Goal: Task Accomplishment & Management: Complete application form

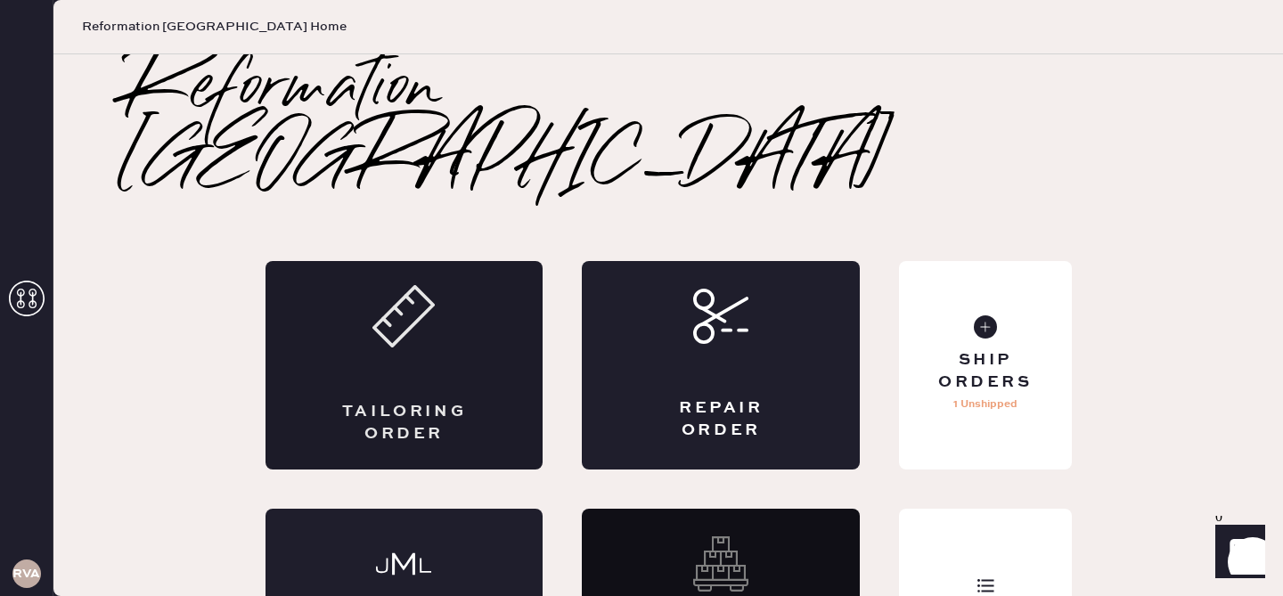
click at [470, 306] on div "Tailoring Order" at bounding box center [405, 365] width 278 height 209
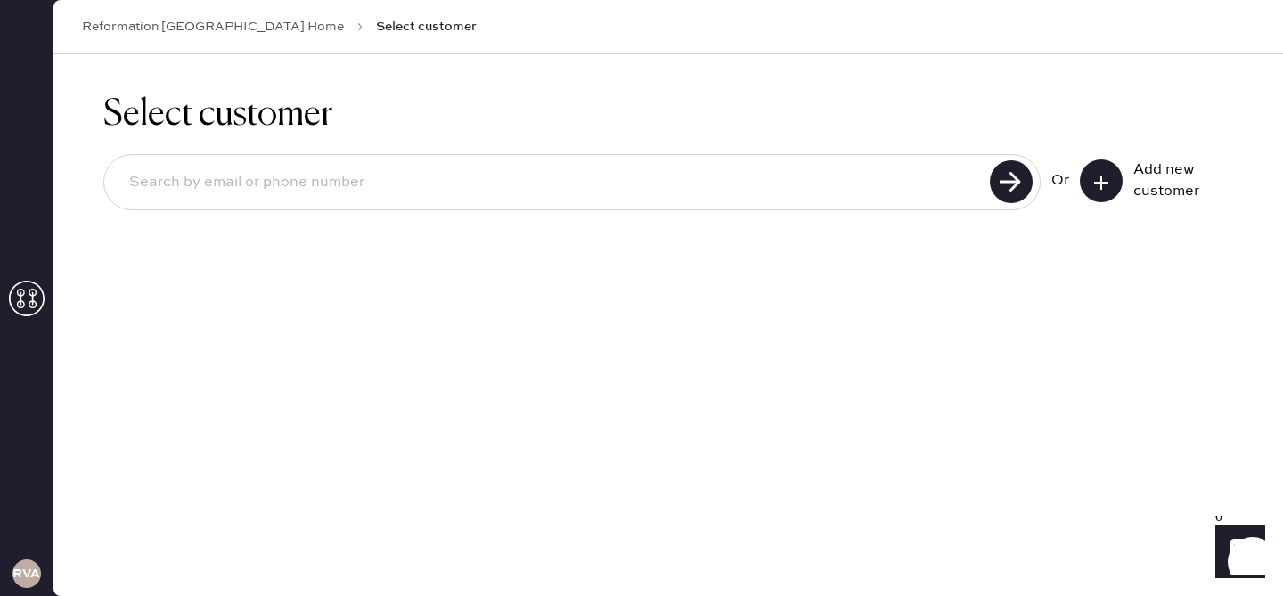
click at [635, 171] on input at bounding box center [550, 182] width 870 height 41
click at [271, 184] on input "[EMAIL_ADDRESS][DOMAIN_NAME]" at bounding box center [550, 182] width 870 height 41
click at [183, 183] on input "[EMAIL_ADDRESS][DOMAIN_NAME]" at bounding box center [550, 182] width 870 height 41
type input "[EMAIL_ADDRESS][DOMAIN_NAME]"
click at [1009, 175] on use at bounding box center [1011, 181] width 43 height 43
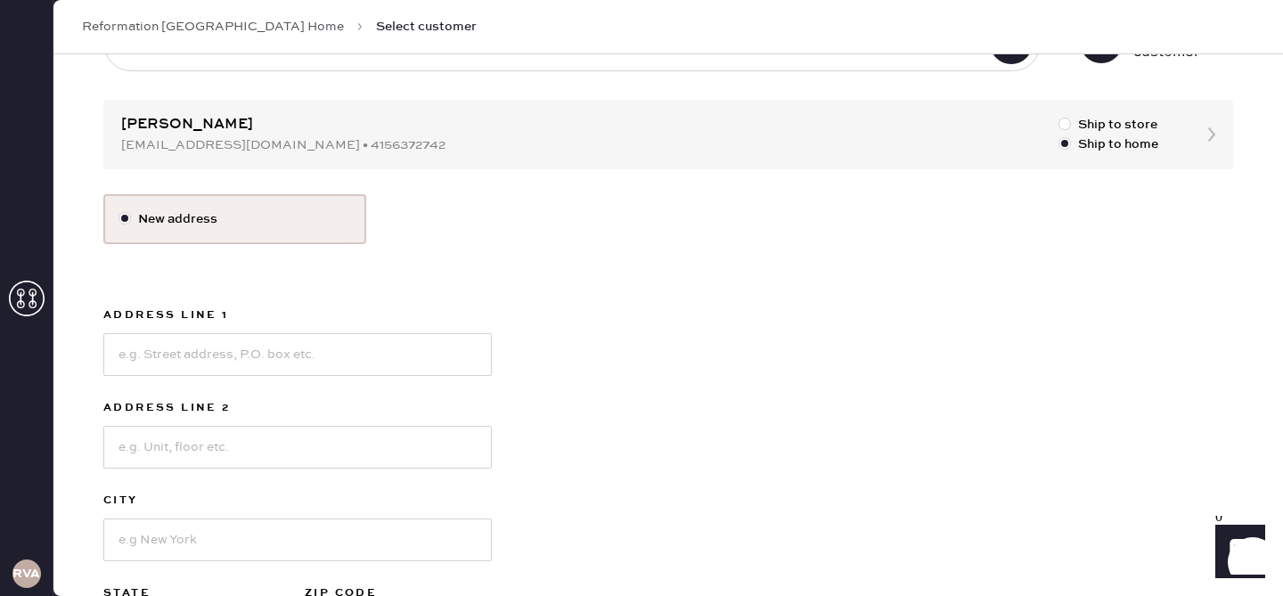
scroll to position [141, 0]
click at [397, 359] on input at bounding box center [297, 353] width 389 height 43
type input "[STREET_ADDRESS]"
click at [276, 434] on input at bounding box center [297, 445] width 389 height 43
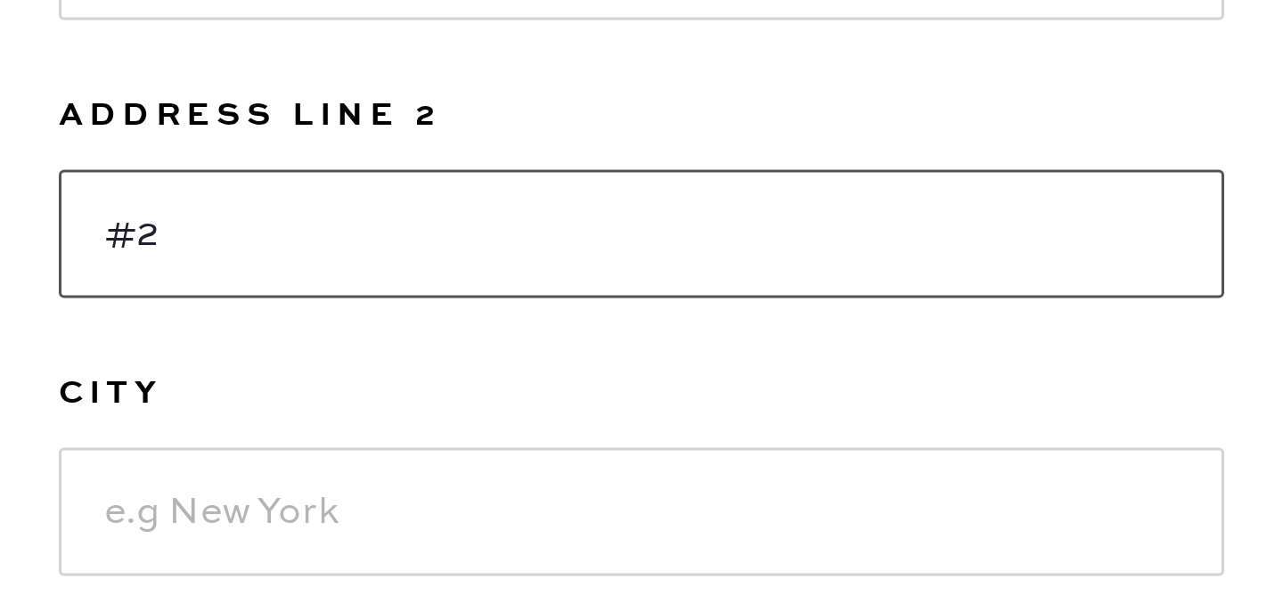
scroll to position [162, 0]
type input "#2"
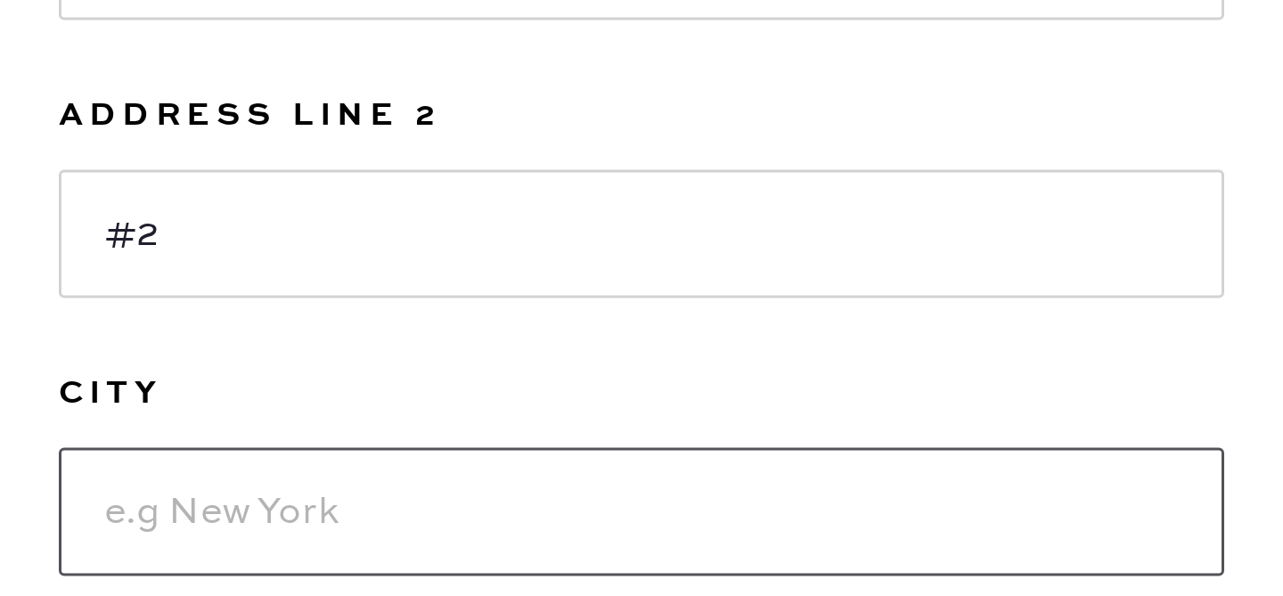
click at [185, 520] on input at bounding box center [297, 516] width 389 height 43
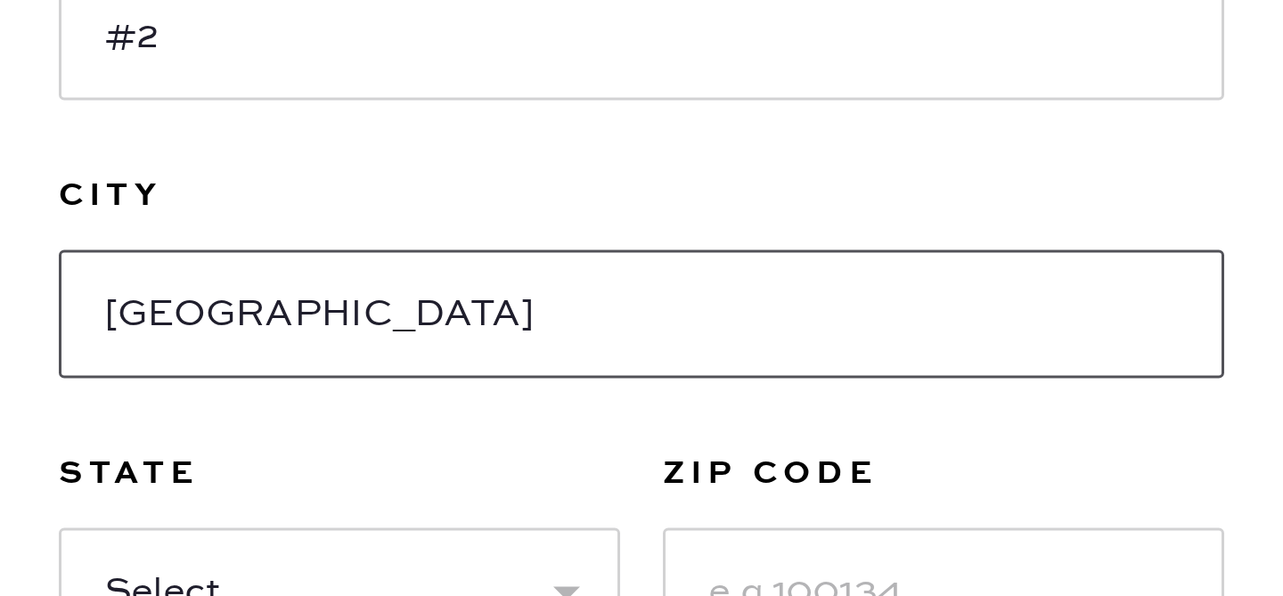
scroll to position [244, 0]
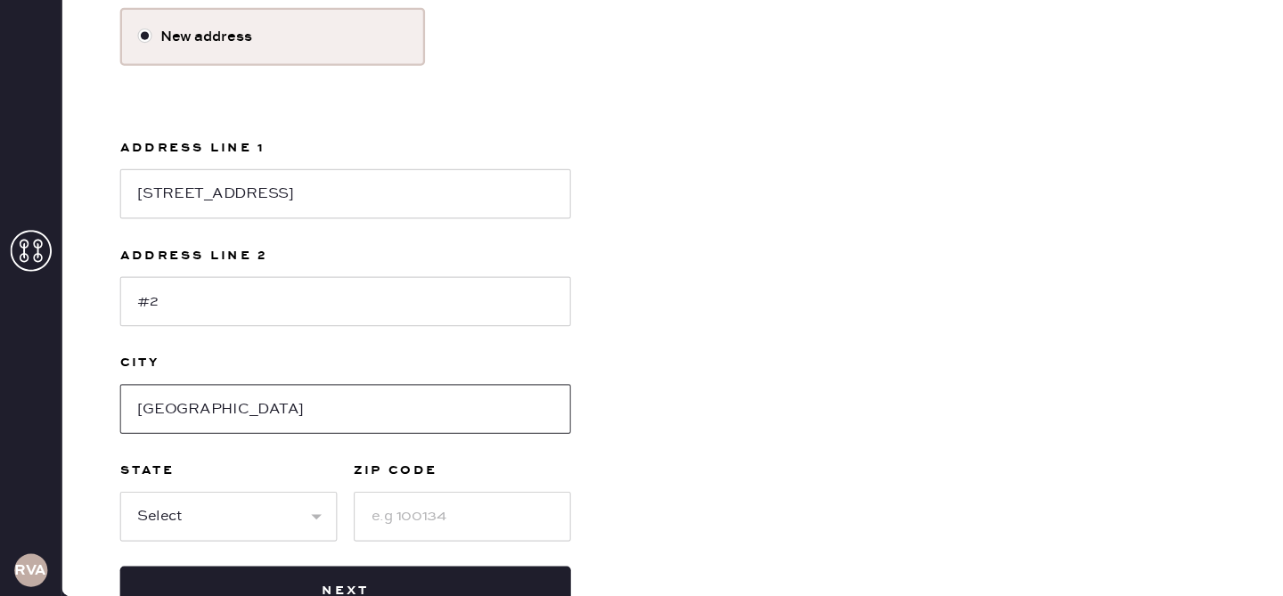
type input "[GEOGRAPHIC_DATA]"
click at [275, 525] on select "Select AK AL AR AZ CA CO CT [GEOGRAPHIC_DATA] DE FL [GEOGRAPHIC_DATA] HI [GEOGR…" at bounding box center [196, 527] width 187 height 43
select select "CA"
click at [103, 506] on select "Select AK AL AR AZ CA CO CT [GEOGRAPHIC_DATA] DE FL [GEOGRAPHIC_DATA] HI [GEOGR…" at bounding box center [196, 527] width 187 height 43
click at [365, 527] on input at bounding box center [398, 527] width 187 height 43
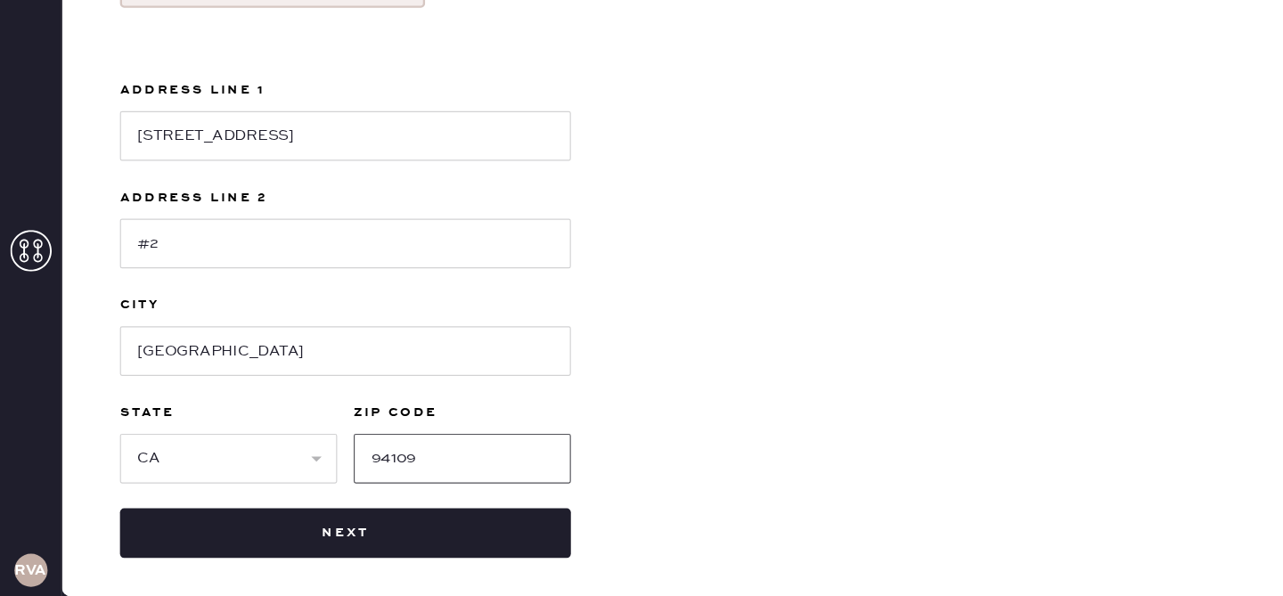
scroll to position [300, 0]
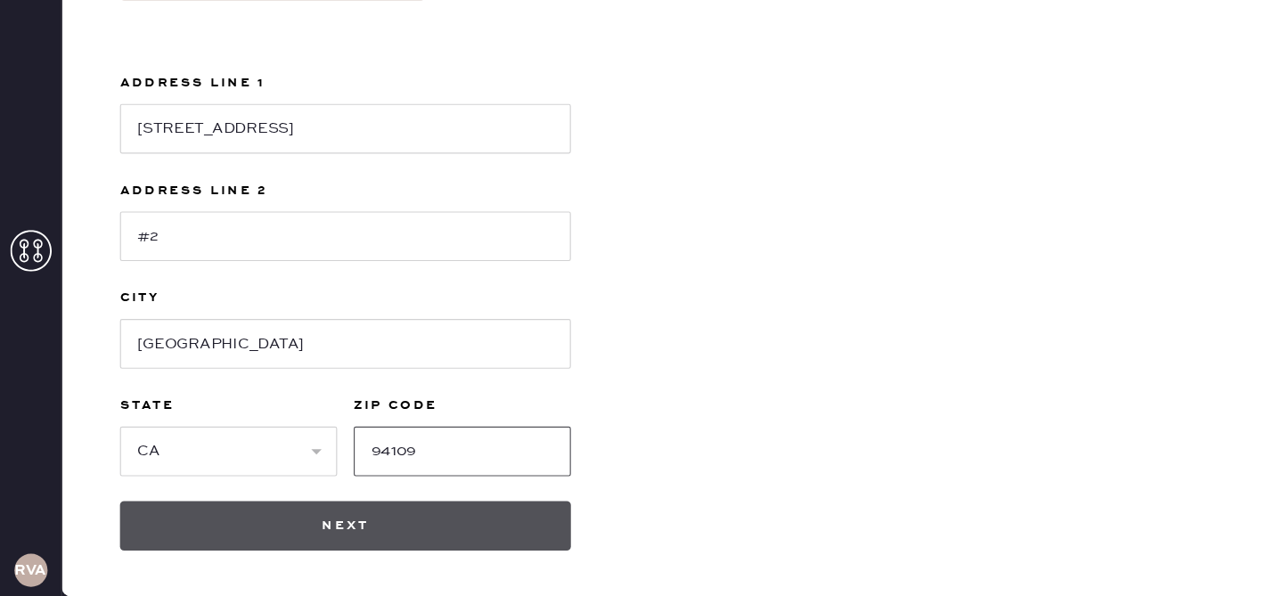
type input "94109"
click at [301, 540] on button "Next" at bounding box center [297, 535] width 389 height 43
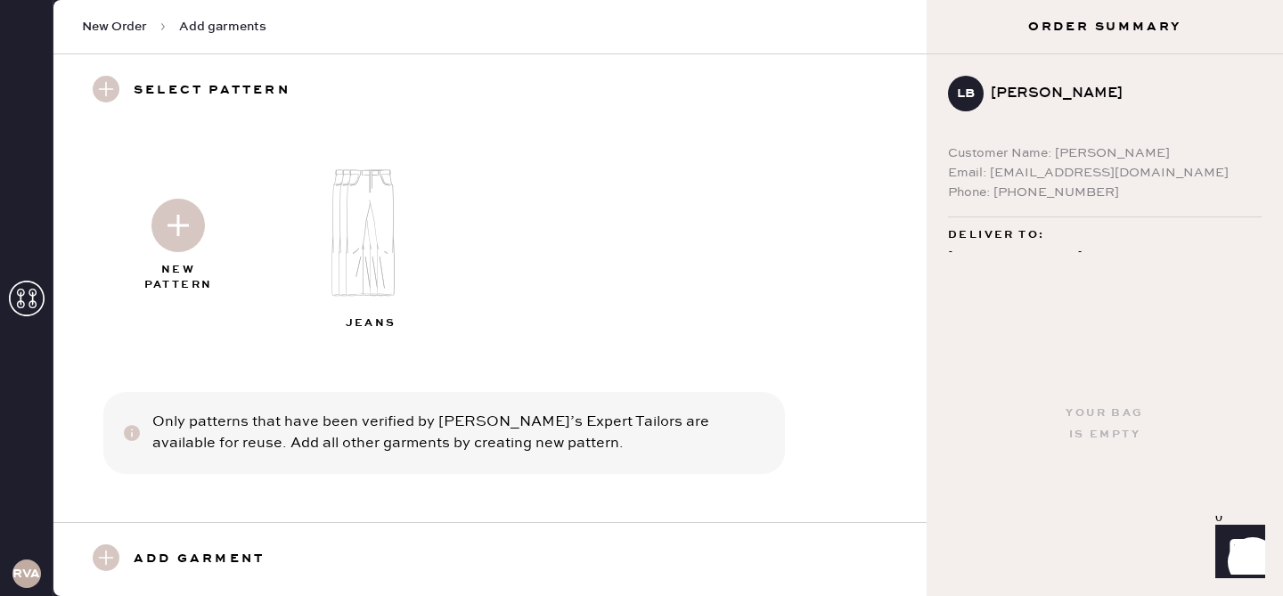
click at [177, 227] on img at bounding box center [177, 225] width 53 height 53
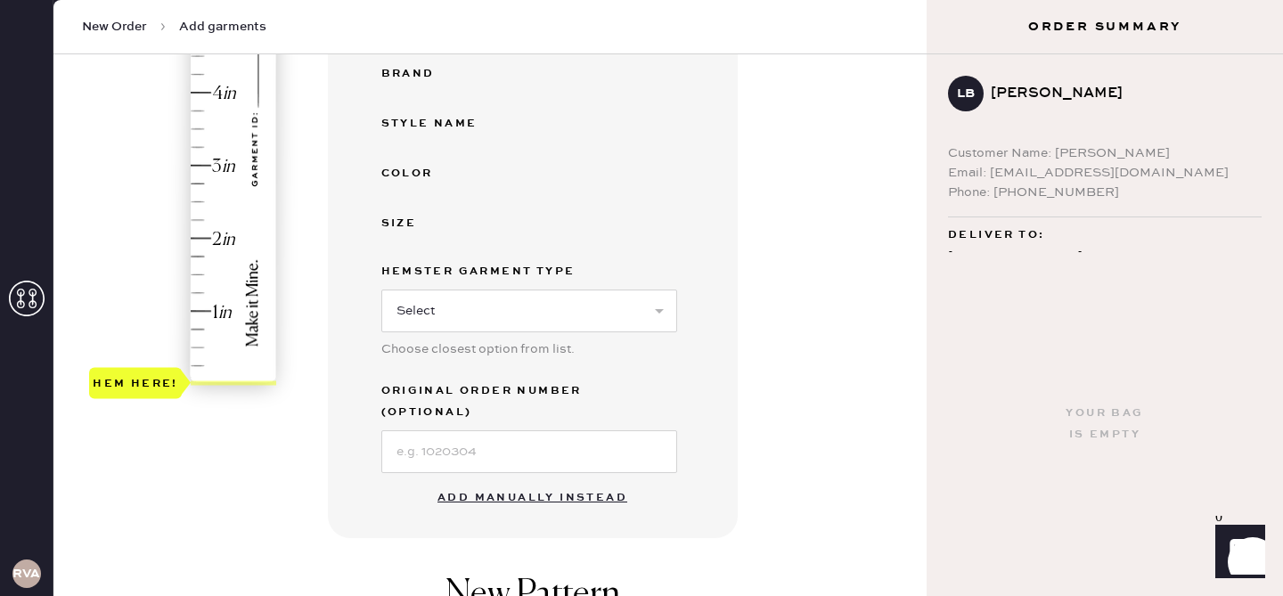
scroll to position [389, 0]
click at [507, 480] on button "Add manually instead" at bounding box center [532, 498] width 211 height 36
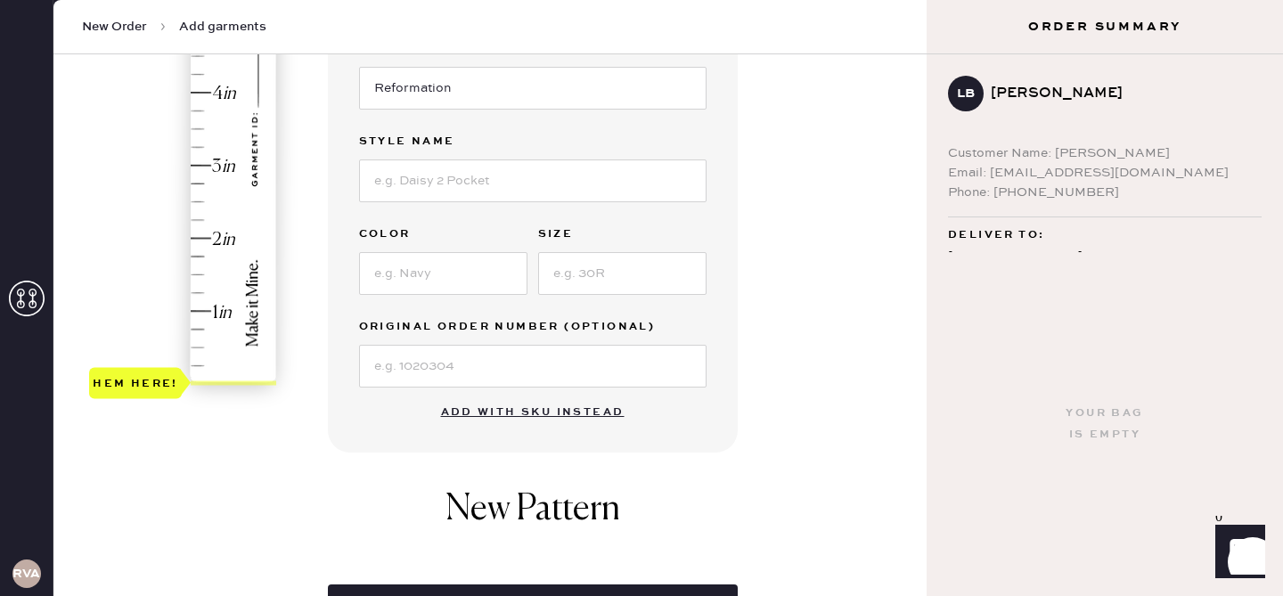
scroll to position [0, 0]
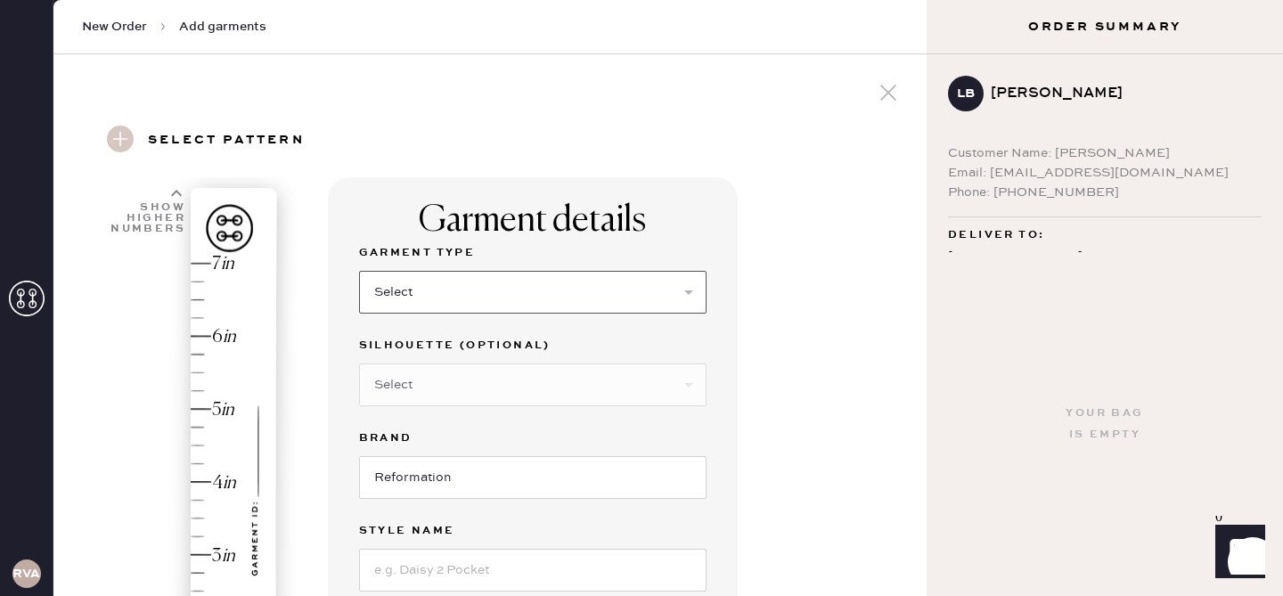
click at [460, 301] on select "Select Basic Skirt Jeans Leggings Pants Shorts Basic Sleeved Dress Basic Sleeve…" at bounding box center [533, 292] width 348 height 43
select select "2"
click at [359, 271] on select "Select Basic Skirt Jeans Leggings Pants Shorts Basic Sleeved Dress Basic Sleeve…" at bounding box center [533, 292] width 348 height 43
click at [455, 380] on select "Select Shorts Cropped Flare Boot Cut Straight Skinny Other" at bounding box center [533, 385] width 348 height 43
select select "5"
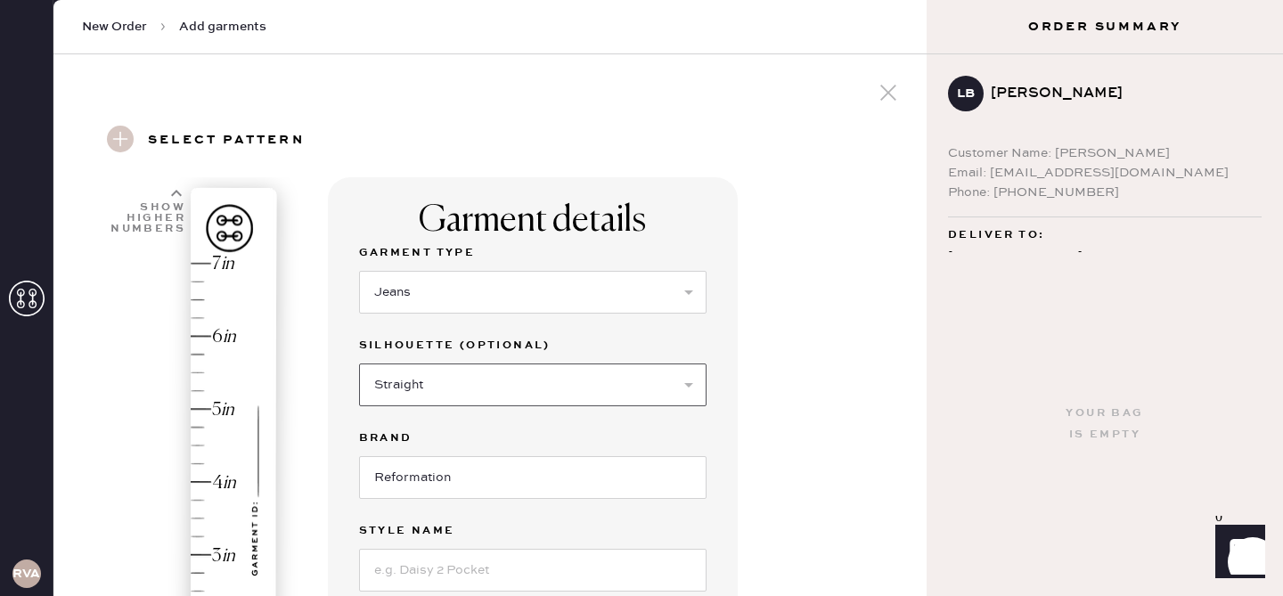
click at [359, 364] on select "Select Shorts Cropped Flare Boot Cut Straight Skinny Other" at bounding box center [533, 385] width 348 height 43
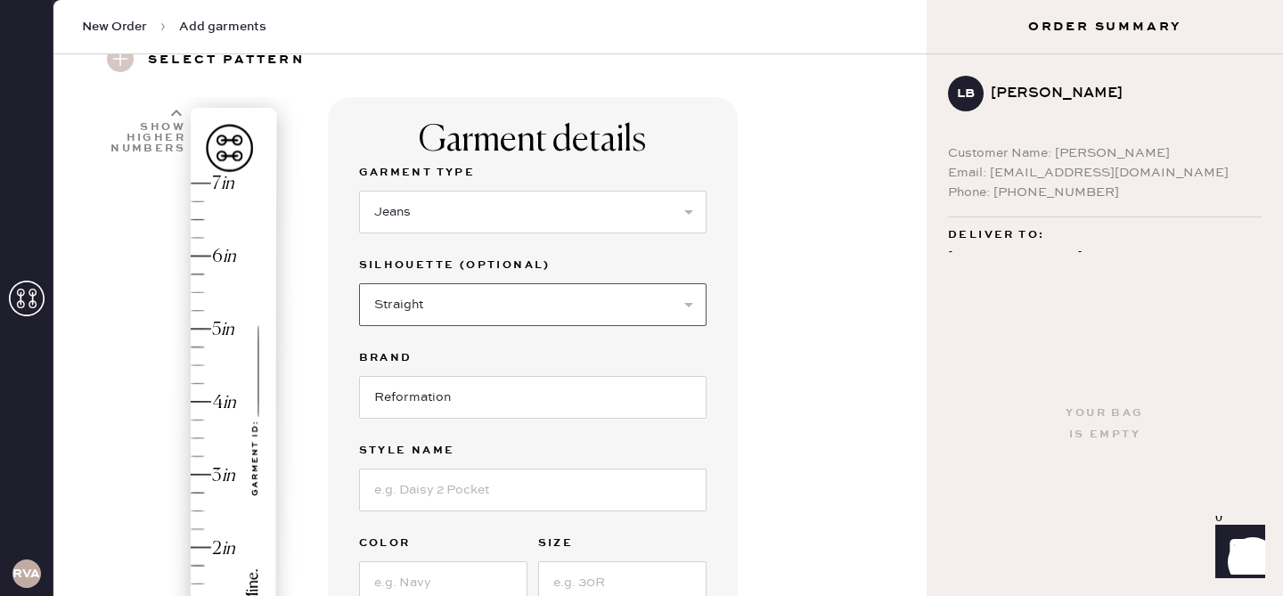
scroll to position [82, 0]
click at [442, 487] on input at bounding box center [533, 488] width 348 height 43
type input "[PERSON_NAME] Rise Slouchy Wide Leg Jeans"
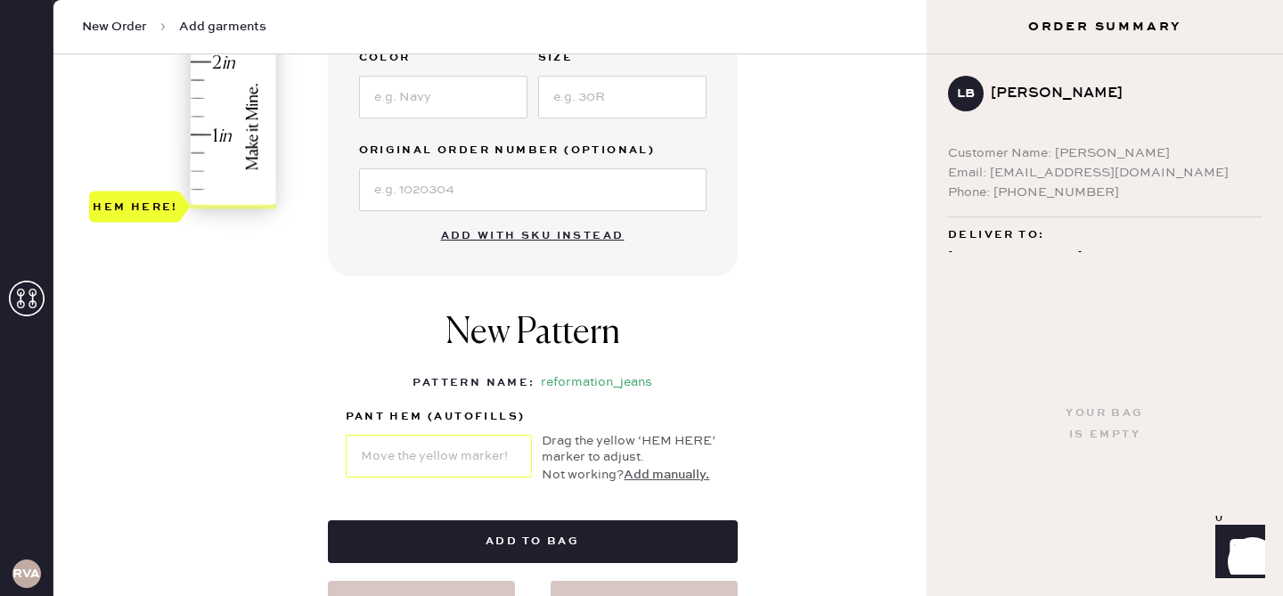
scroll to position [577, 0]
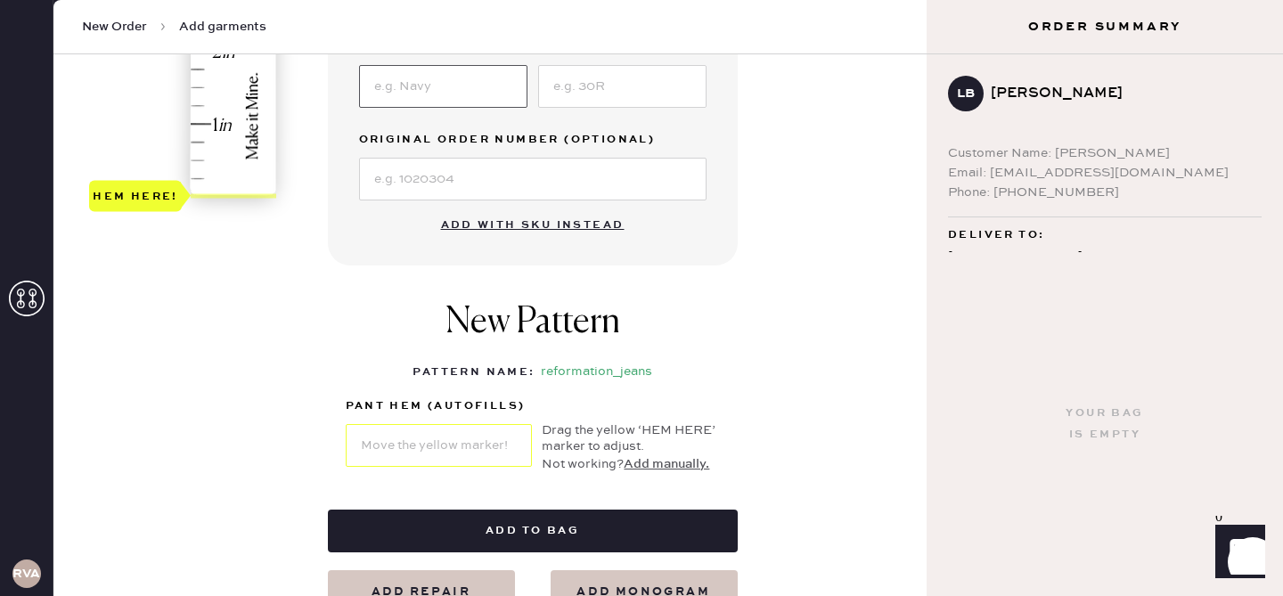
click at [445, 91] on input at bounding box center [443, 86] width 168 height 43
type input "black [PERSON_NAME]"
click at [602, 82] on input at bounding box center [622, 86] width 168 height 43
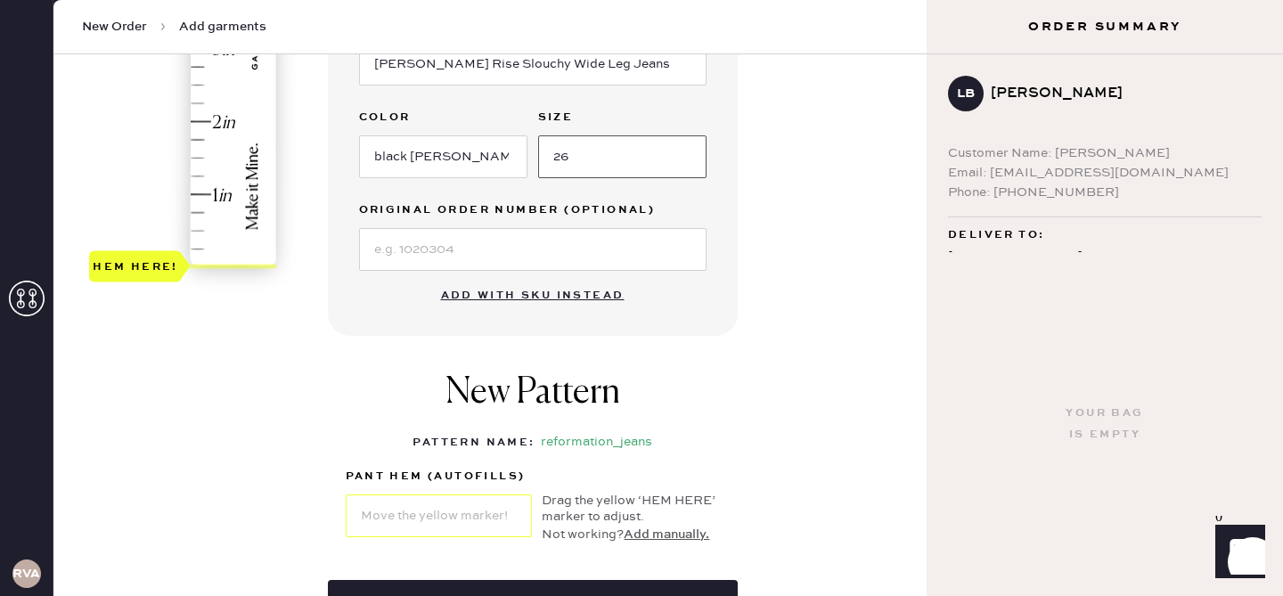
scroll to position [489, 0]
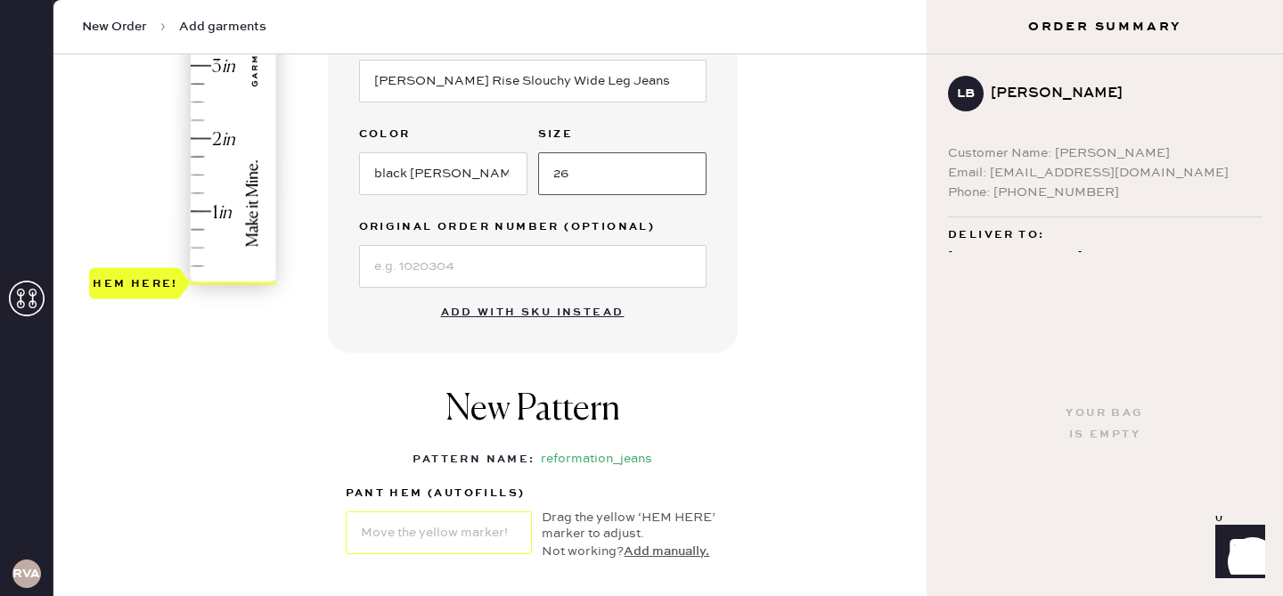
type input "26"
type input "0.75"
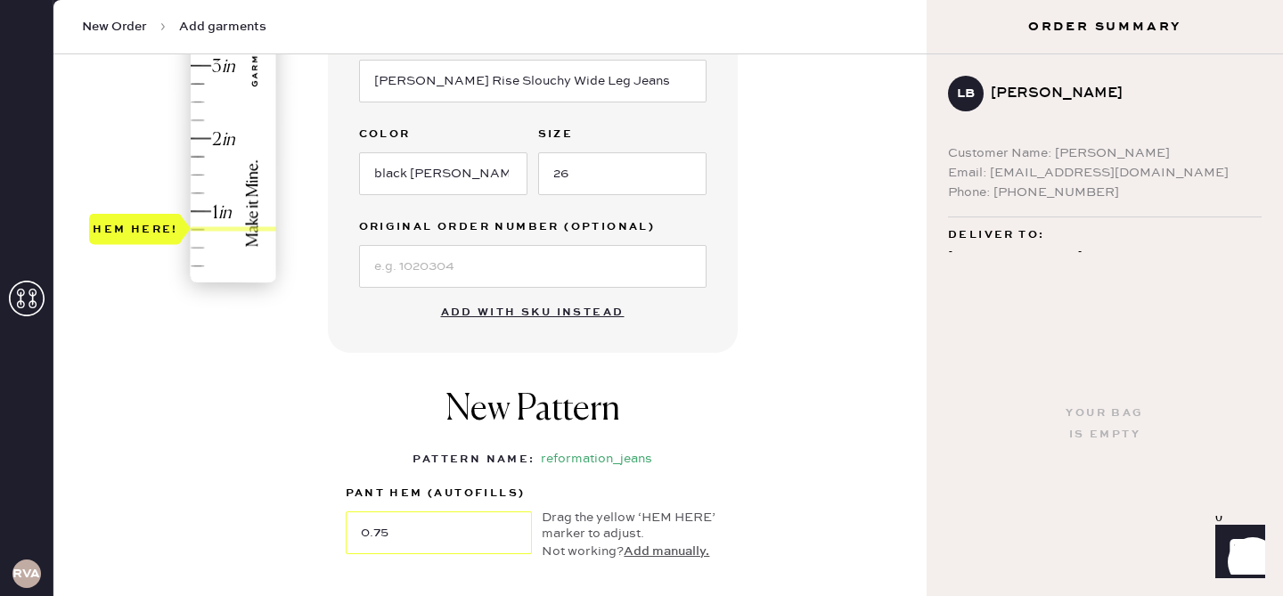
click at [222, 229] on div "Hem here!" at bounding box center [184, 30] width 190 height 526
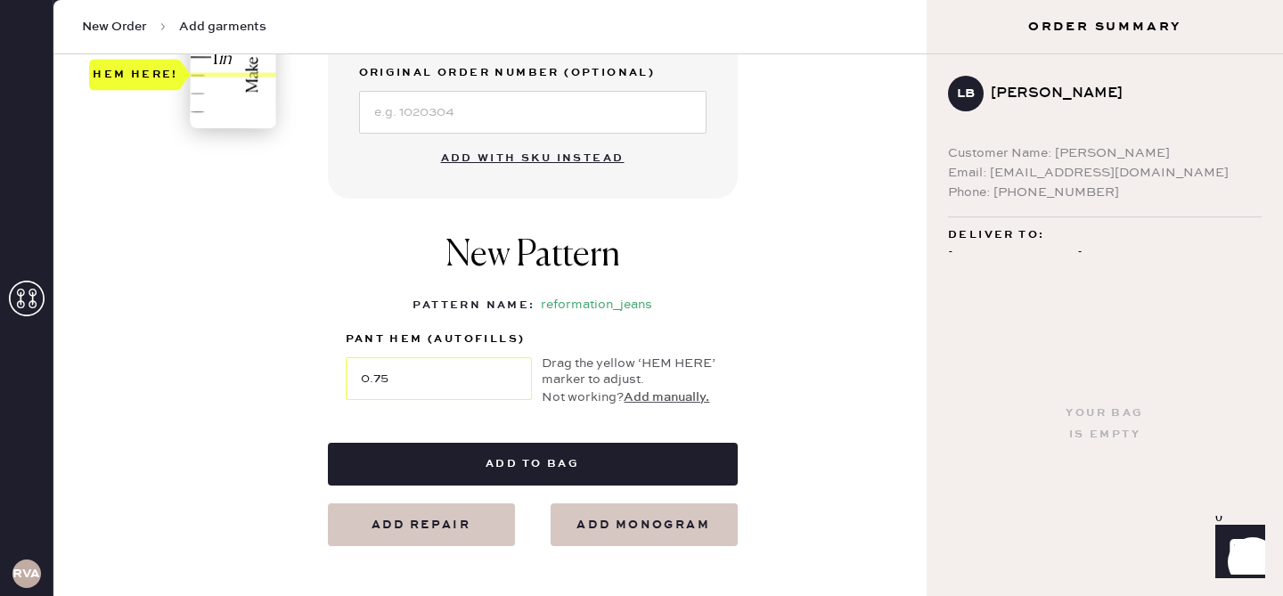
scroll to position [644, 0]
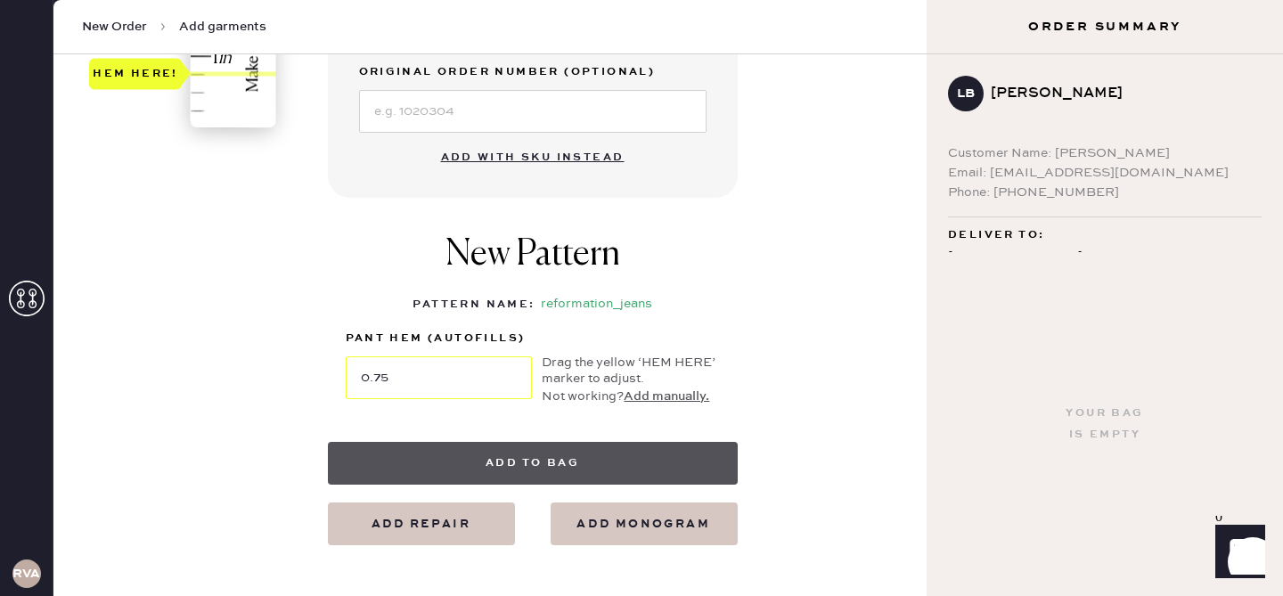
click at [668, 453] on button "Add to bag" at bounding box center [533, 463] width 410 height 43
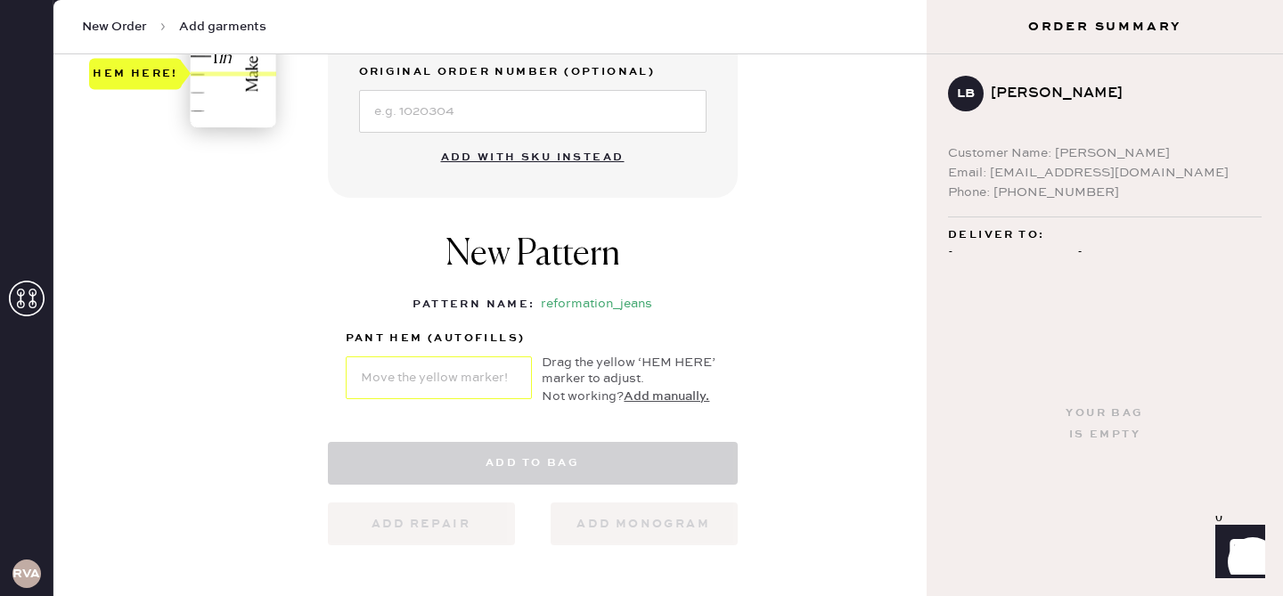
select select "2"
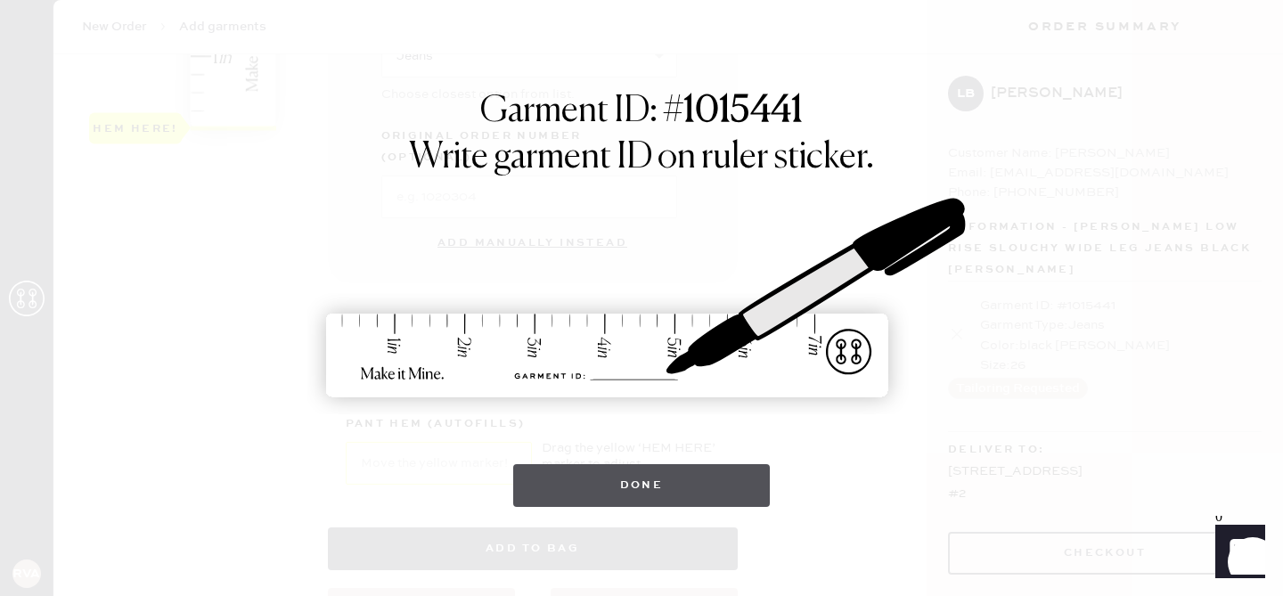
click at [668, 464] on button "Done" at bounding box center [642, 485] width 258 height 43
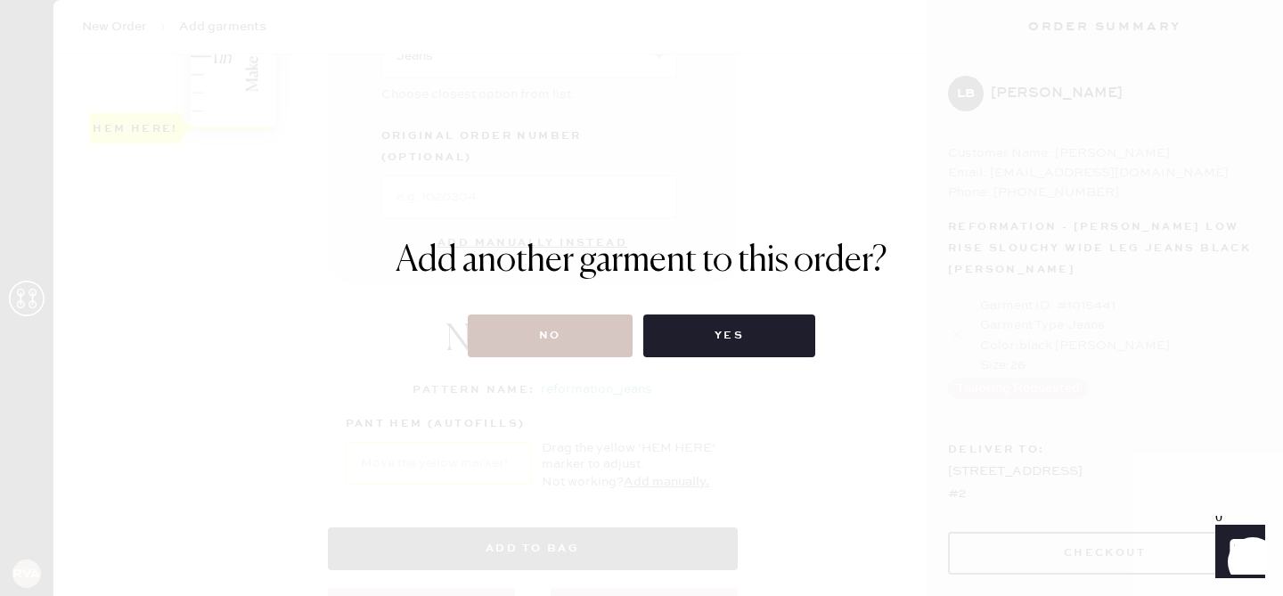
click at [538, 372] on div "Add another garment to this order? No Yes" at bounding box center [641, 298] width 1283 height 596
click at [534, 344] on button "No" at bounding box center [550, 336] width 165 height 43
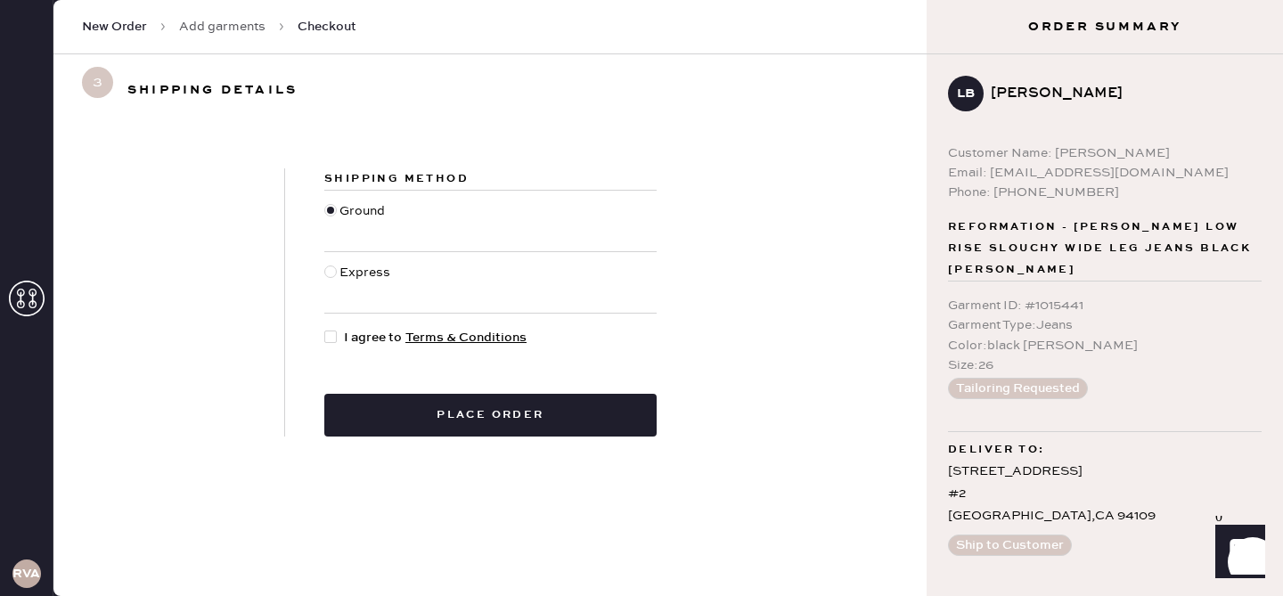
click at [326, 333] on div at bounding box center [330, 337] width 12 height 12
click at [325, 329] on input "I agree to Terms & Conditions" at bounding box center [324, 328] width 1 height 1
checkbox input "true"
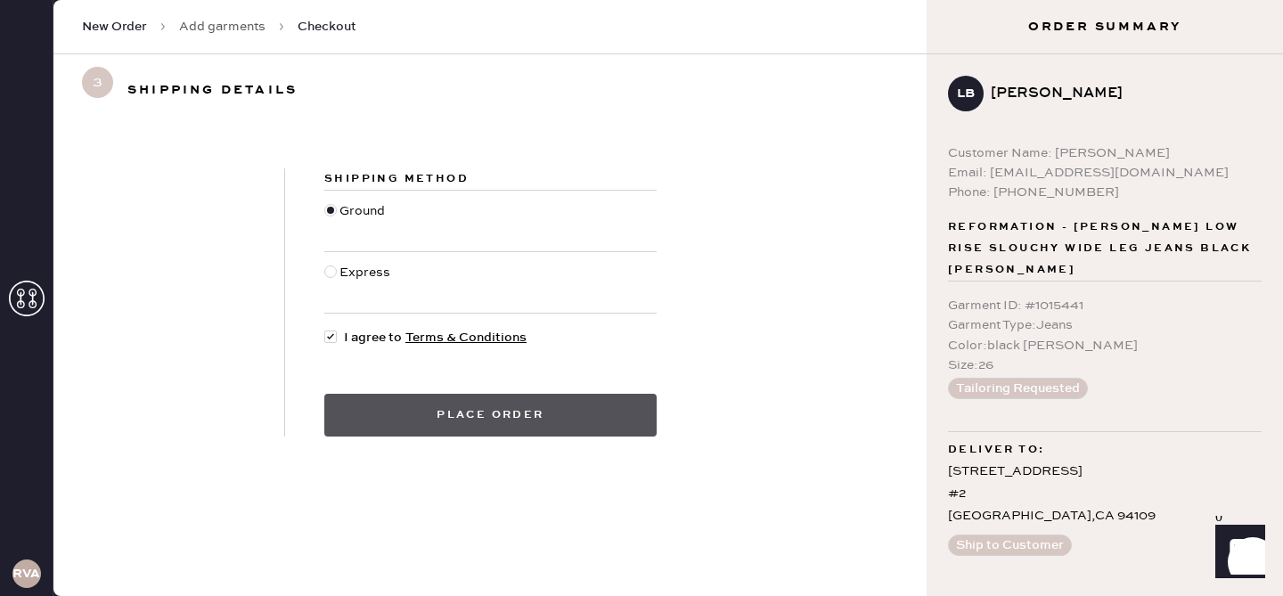
click at [367, 414] on button "Place order" at bounding box center [490, 415] width 332 height 43
